Goal: Navigation & Orientation: Find specific page/section

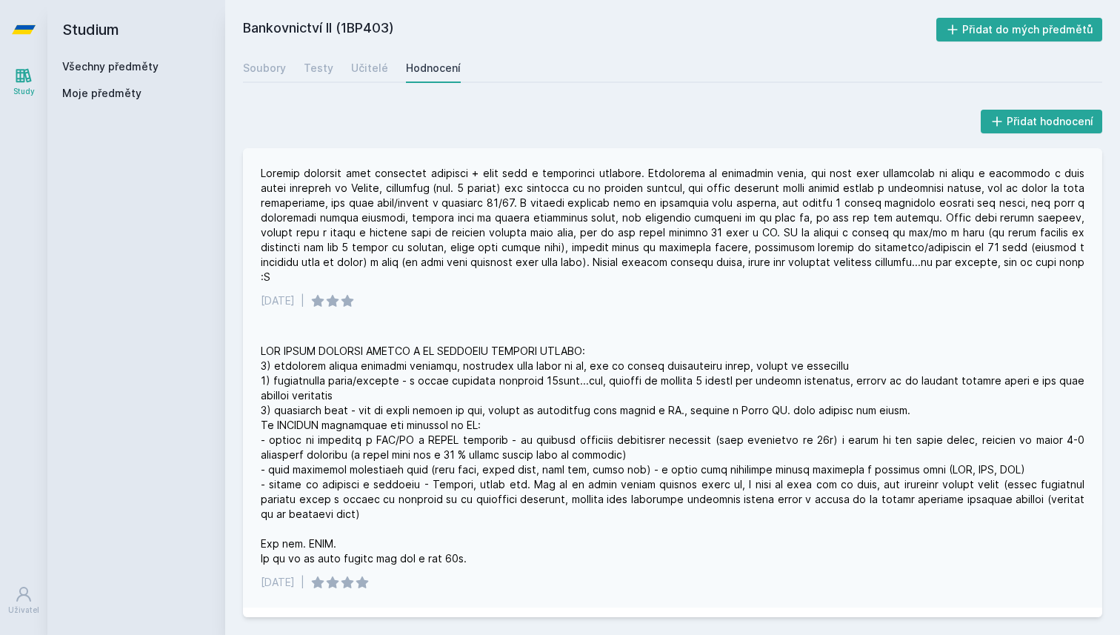
click at [554, 265] on div at bounding box center [673, 225] width 824 height 119
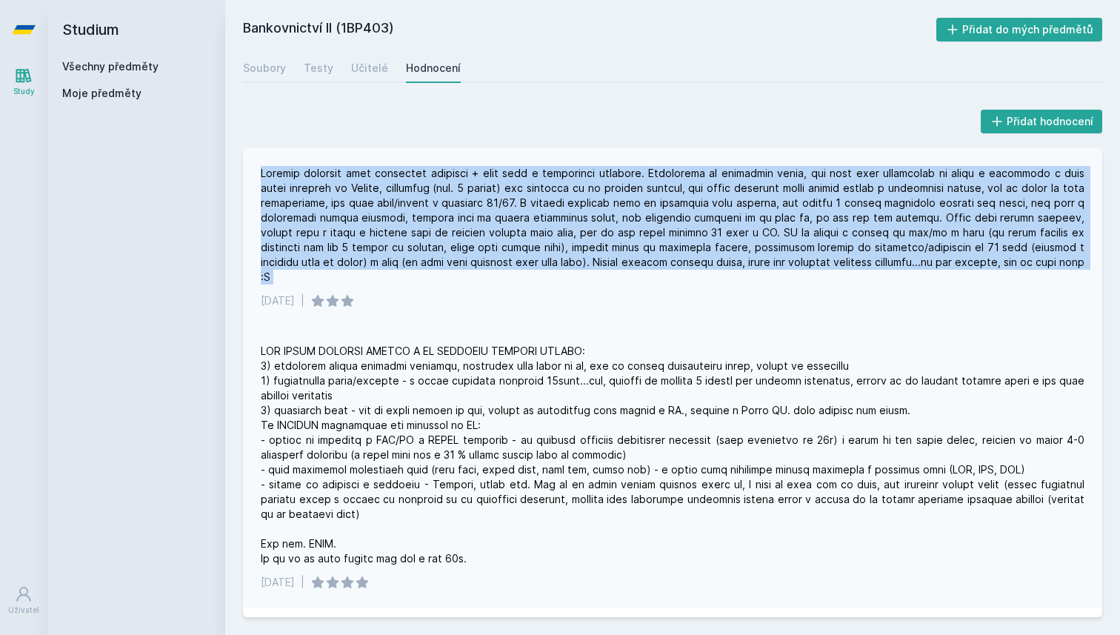
click at [554, 265] on div at bounding box center [673, 225] width 824 height 119
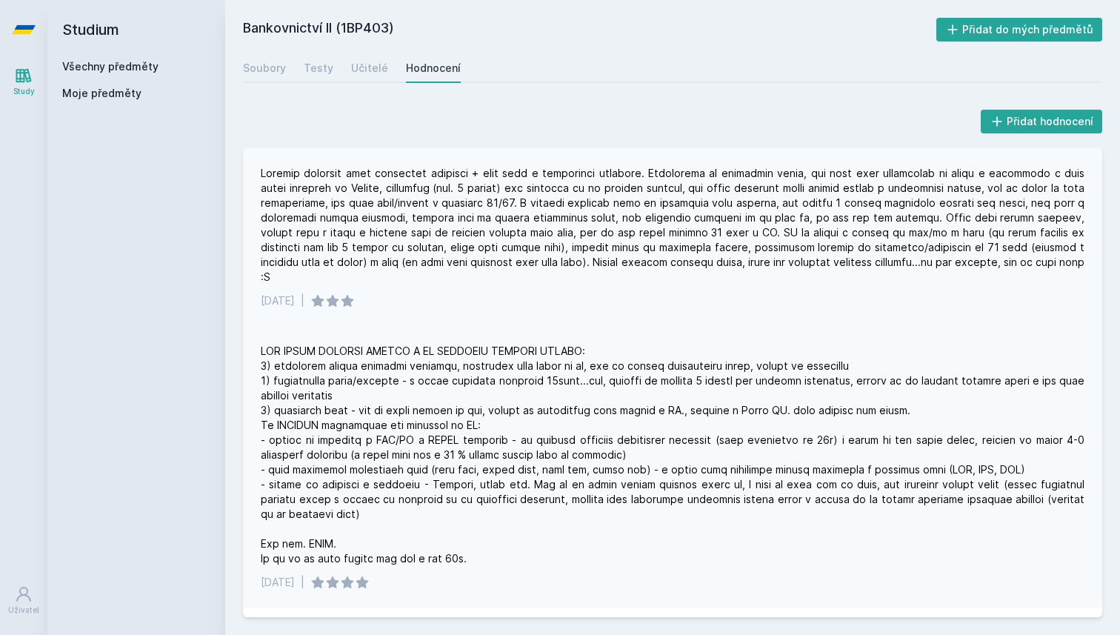
click at [625, 276] on div "[DATE] |" at bounding box center [672, 237] width 859 height 178
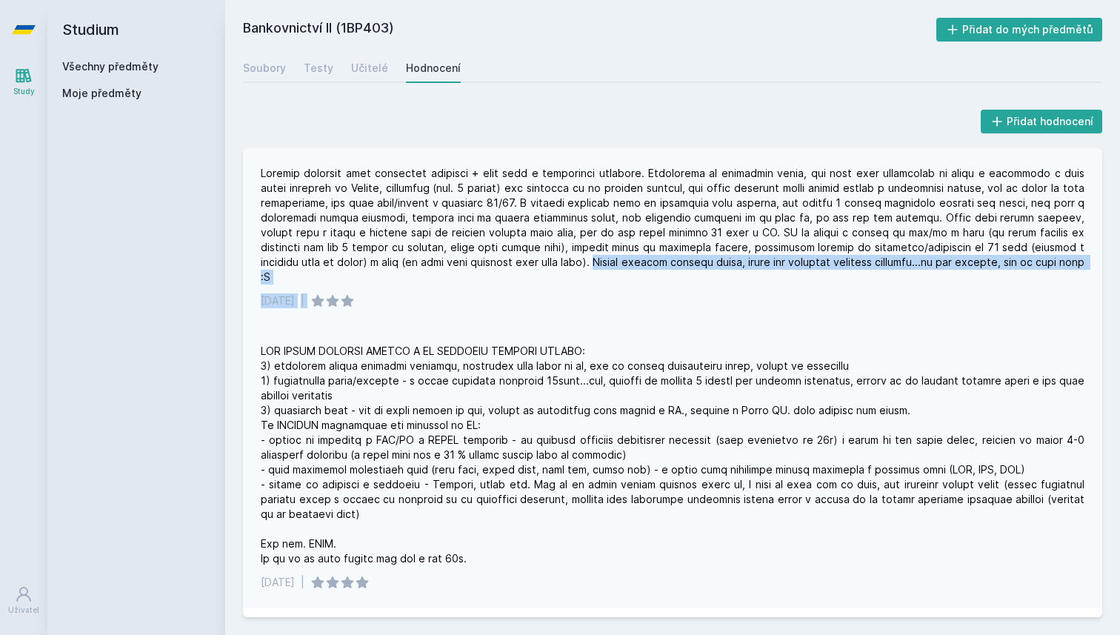
drag, startPoint x: 550, startPoint y: 262, endPoint x: 809, endPoint y: 282, distance: 260.1
click at [809, 282] on div "[DATE] |" at bounding box center [672, 237] width 859 height 178
click at [883, 270] on div "[DATE] |" at bounding box center [672, 237] width 859 height 178
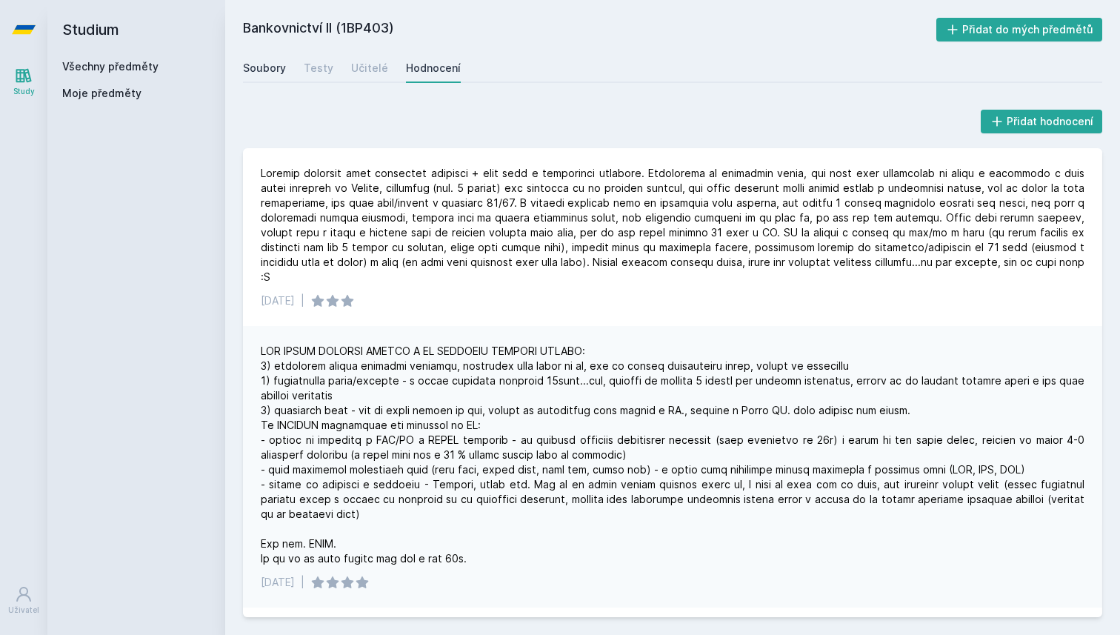
click at [278, 65] on div "Soubory" at bounding box center [264, 68] width 43 height 15
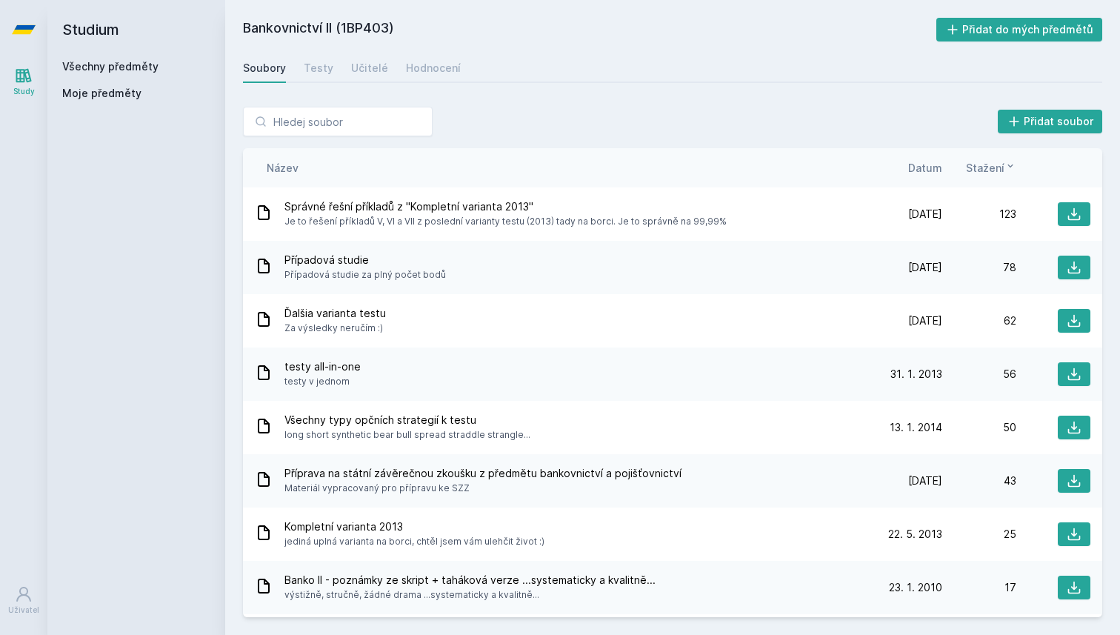
click at [939, 170] on span "Datum" at bounding box center [925, 168] width 34 height 16
